Goal: Obtain resource: Download file/media

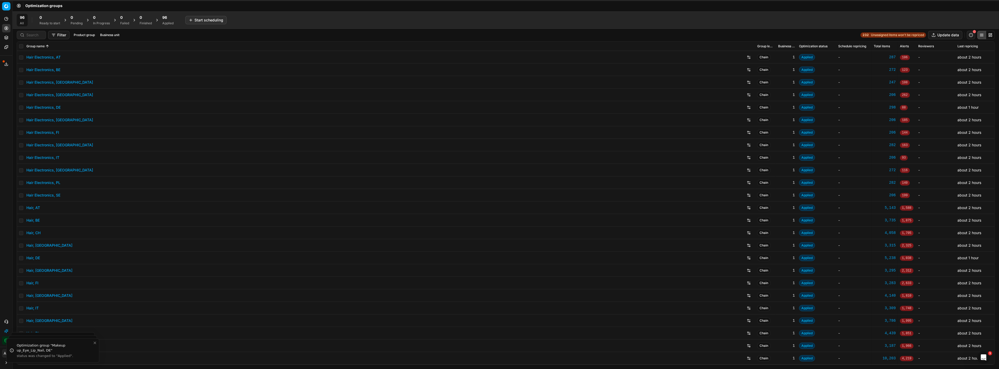
click at [167, 20] on span "96" at bounding box center [164, 17] width 5 height 5
click at [195, 18] on button "Export prices All" at bounding box center [193, 20] width 35 height 8
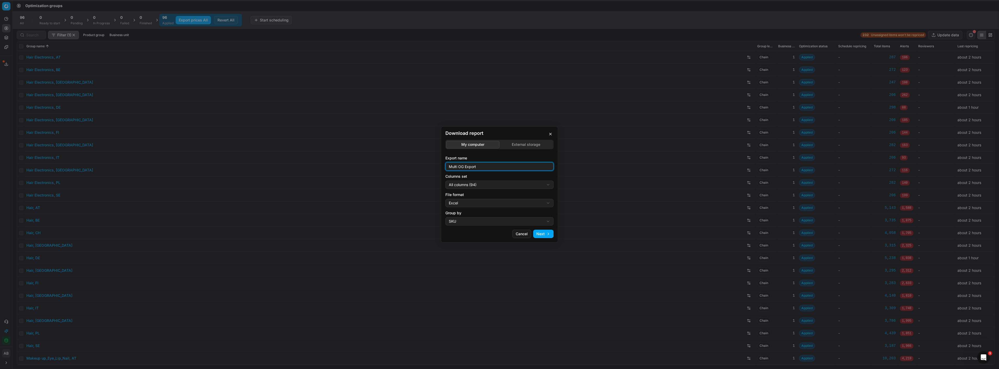
click at [491, 167] on input "Multi OG Export" at bounding box center [500, 167] width 104 height 8
type input "Multi OG Export_all"
click at [490, 185] on div "Download report My computer External storage Export name Multi OG Export_all Co…" at bounding box center [499, 184] width 999 height 369
select select "custom"
click at [492, 203] on div "Download report My computer External storage Export name Multi OG Export_all Co…" at bounding box center [499, 184] width 999 height 369
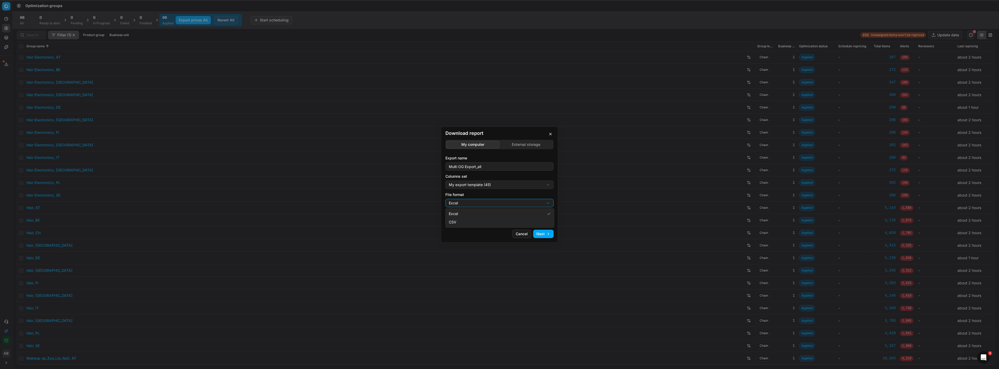
select select "csv"
click at [539, 233] on button "Next" at bounding box center [543, 234] width 20 height 8
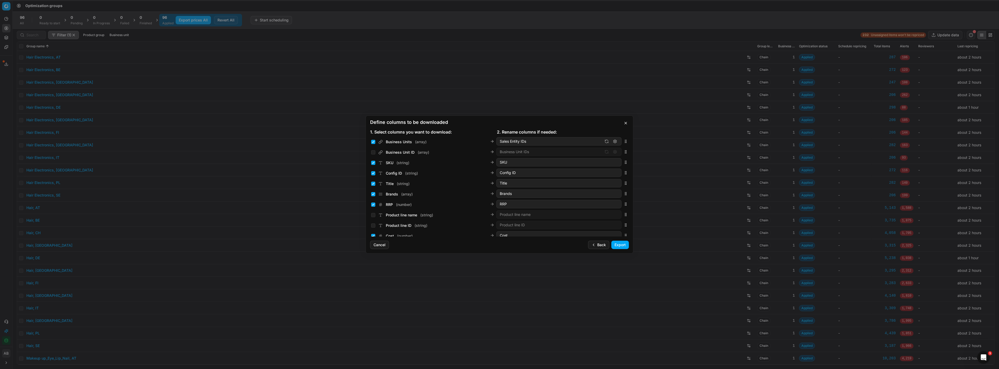
click at [620, 247] on button "Export" at bounding box center [621, 245] width 18 height 8
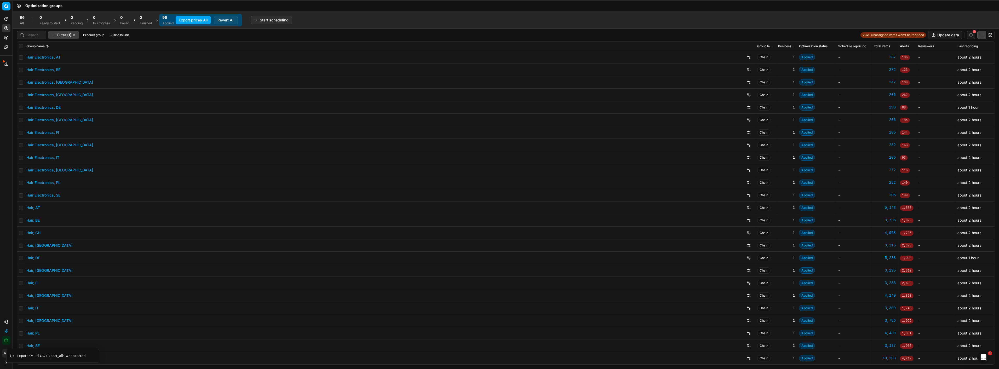
click at [0, 66] on div "Export service 10" at bounding box center [6, 64] width 12 height 13
click at [4, 65] on icon at bounding box center [6, 64] width 4 height 4
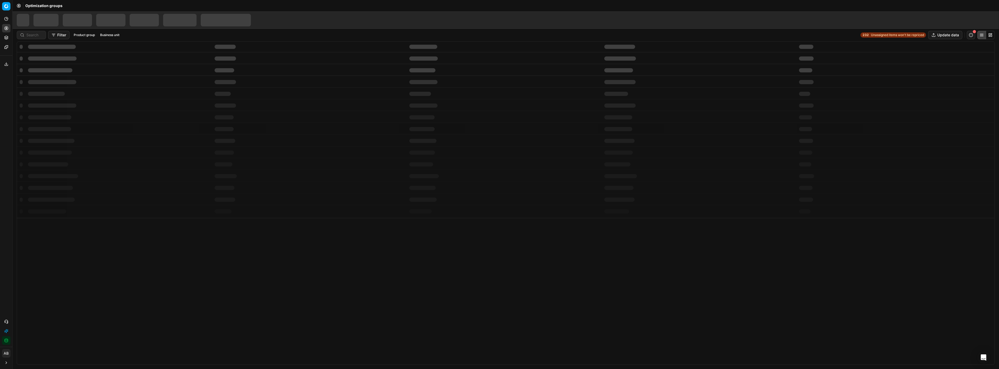
click at [4, 66] on button "Export service" at bounding box center [6, 64] width 8 height 8
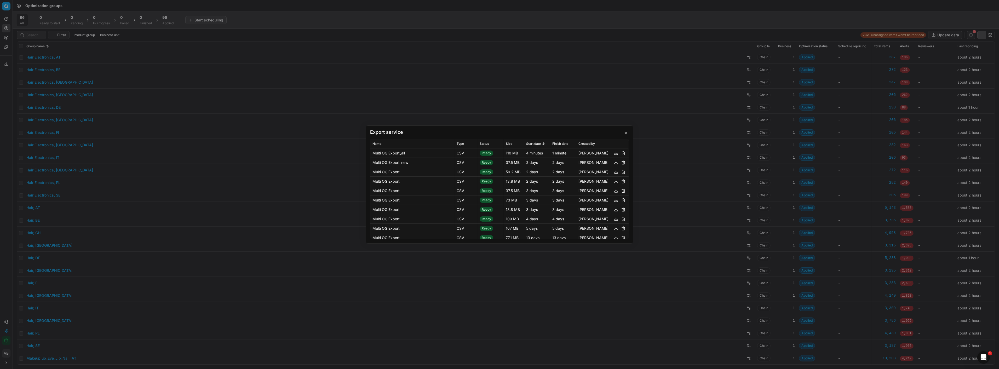
click at [613, 155] on button "button" at bounding box center [616, 153] width 6 height 6
click at [265, 84] on div "Export service Name Type Status Size Start date Finish date Created by Multi OG…" at bounding box center [499, 184] width 999 height 369
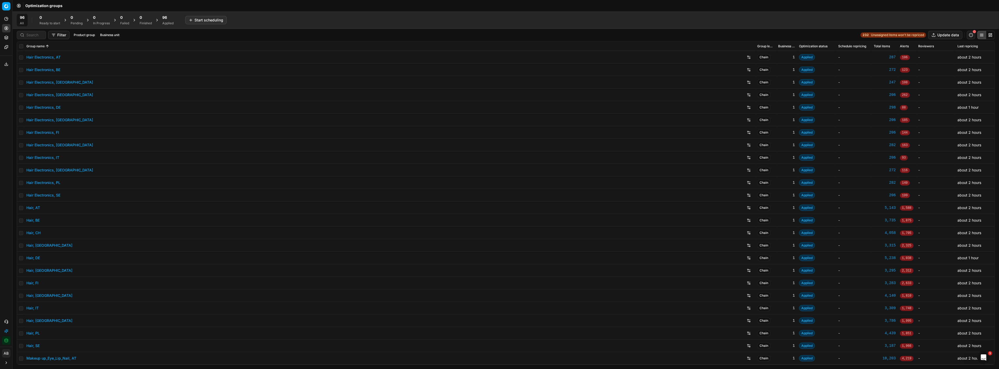
click at [166, 24] on div "Applied" at bounding box center [167, 23] width 11 height 4
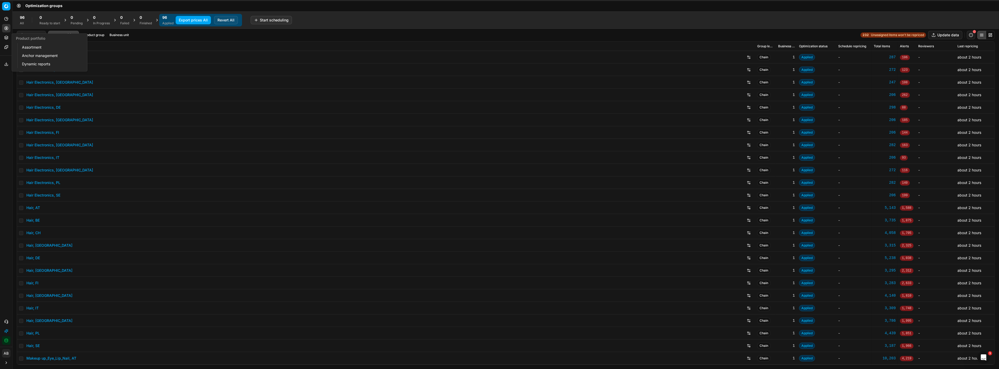
click at [26, 48] on link "Assortment" at bounding box center [50, 47] width 61 height 7
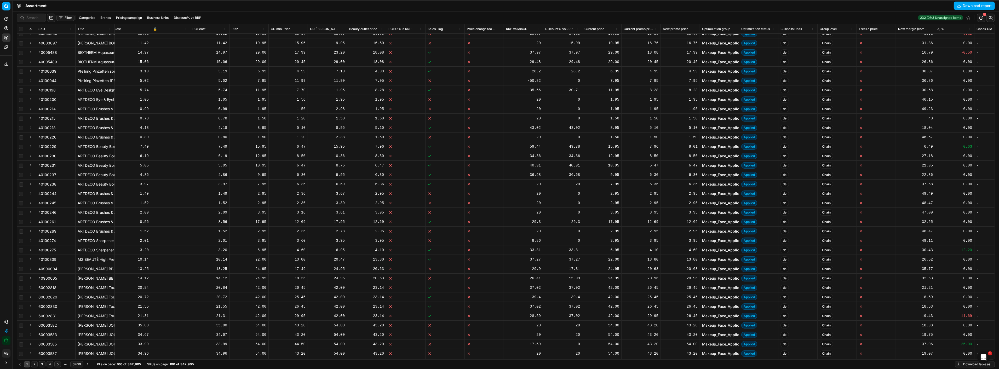
scroll to position [5, 82]
click at [964, 7] on button "Download report" at bounding box center [974, 6] width 41 height 8
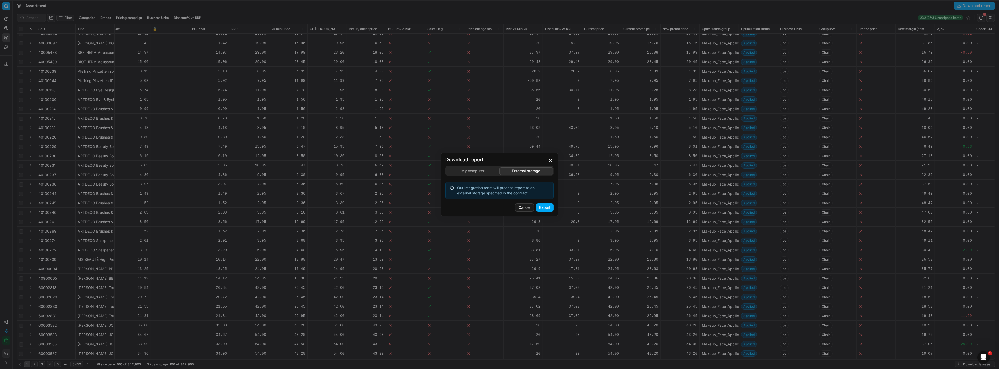
click at [518, 148] on div "Download report My computer External storage Our integration team will process …" at bounding box center [499, 184] width 999 height 369
click at [488, 172] on div "My computer External storage Our integration team will process report to an ext…" at bounding box center [500, 182] width 108 height 33
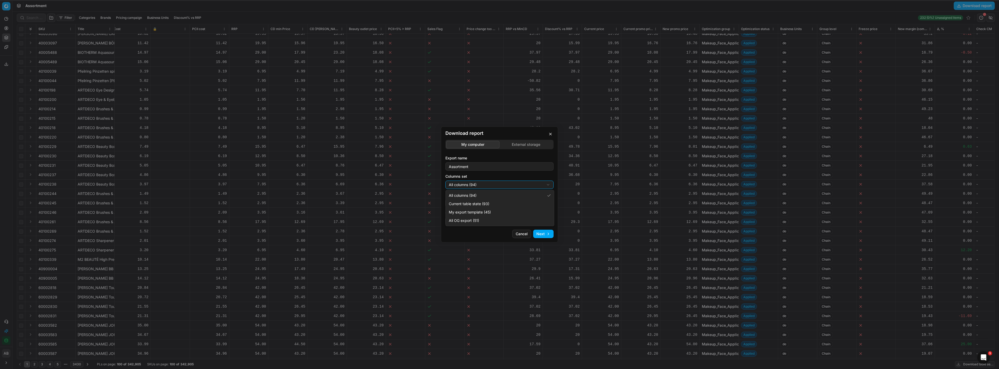
click at [487, 184] on div "Download report My computer External storage Export name Assortment Columns set…" at bounding box center [499, 184] width 999 height 369
click at [496, 165] on div "Download report My computer External storage Export name Assortment Columns set…" at bounding box center [499, 184] width 999 height 369
click at [490, 185] on div "Download report My computer External storage Export name Assortment Columns set…" at bounding box center [499, 184] width 999 height 369
click at [494, 176] on div "Download report My computer External storage Export name Assortment Columns set…" at bounding box center [499, 184] width 999 height 369
click at [480, 203] on div "Download report My computer External storage Export name Assortment Columns set…" at bounding box center [499, 184] width 999 height 369
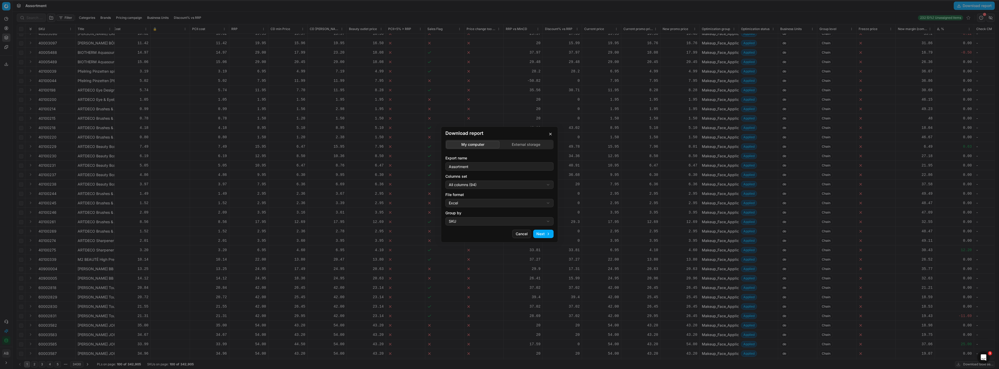
click at [500, 188] on div "Download report My computer External storage Export name Assortment Columns set…" at bounding box center [499, 184] width 999 height 369
click at [482, 221] on div "Download report My computer External storage Export name Assortment Columns set…" at bounding box center [499, 184] width 999 height 369
click at [551, 135] on button "button" at bounding box center [551, 134] width 6 height 6
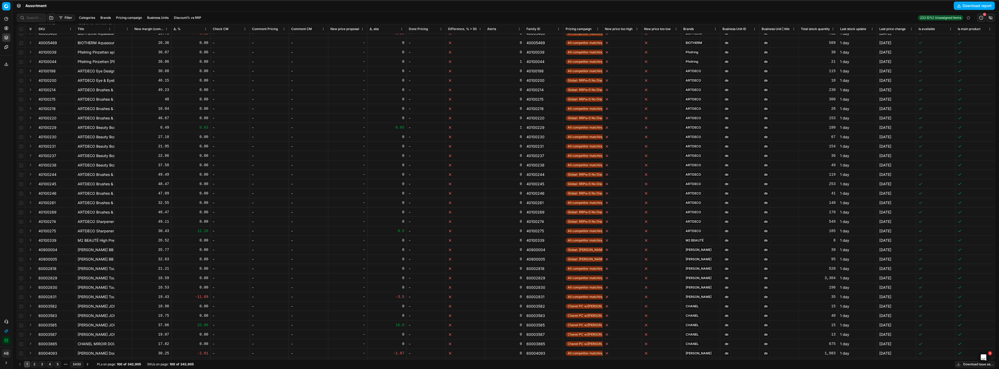
scroll to position [32, 845]
